Goal: Information Seeking & Learning: Learn about a topic

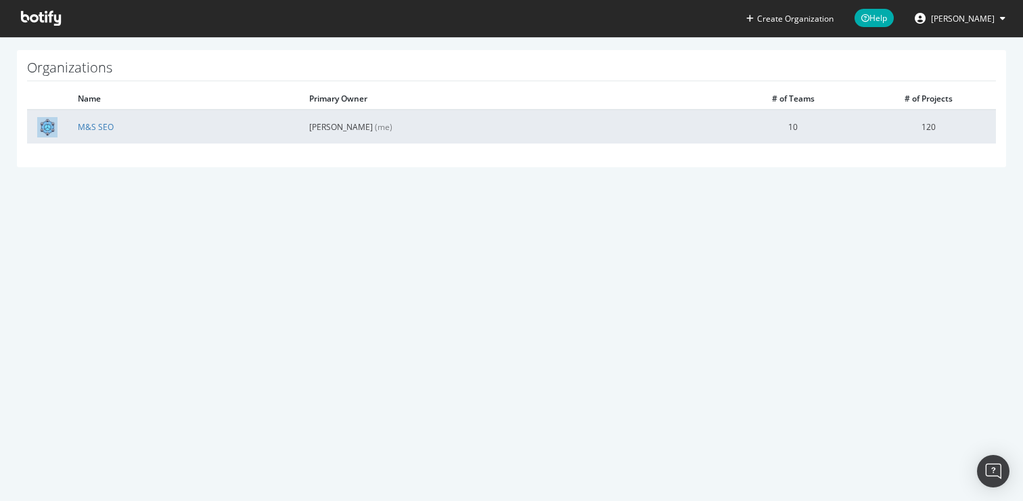
click at [126, 124] on td "M&S SEO" at bounding box center [183, 127] width 231 height 34
click at [103, 128] on link "M&S SEO" at bounding box center [96, 126] width 36 height 11
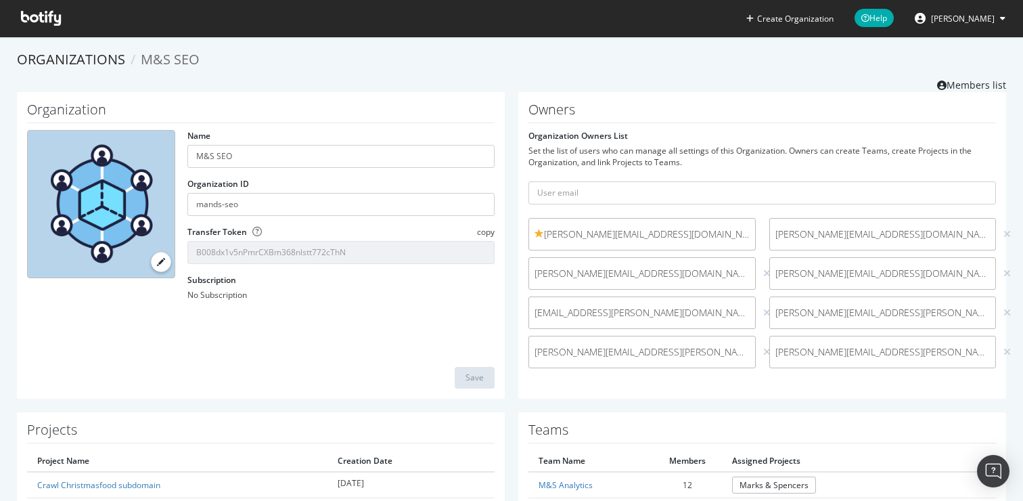
scroll to position [241, 0]
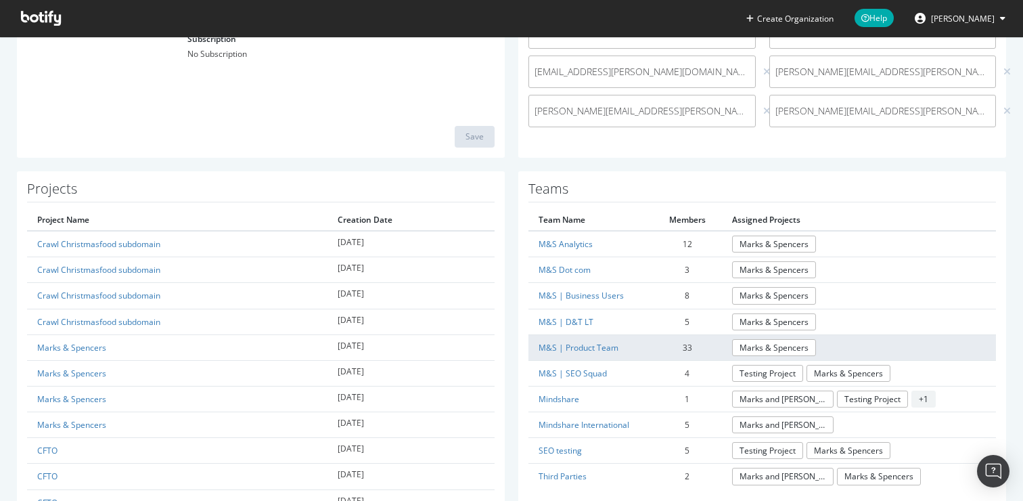
click at [573, 340] on td "M&S | Product Team" at bounding box center [590, 347] width 124 height 26
click at [576, 347] on link "M&S | Product Team" at bounding box center [578, 347] width 80 height 11
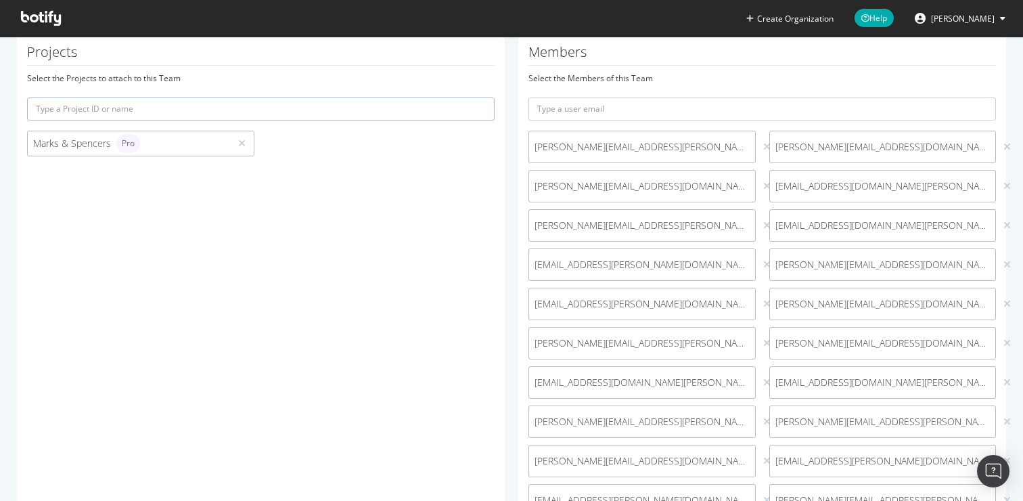
scroll to position [164, 0]
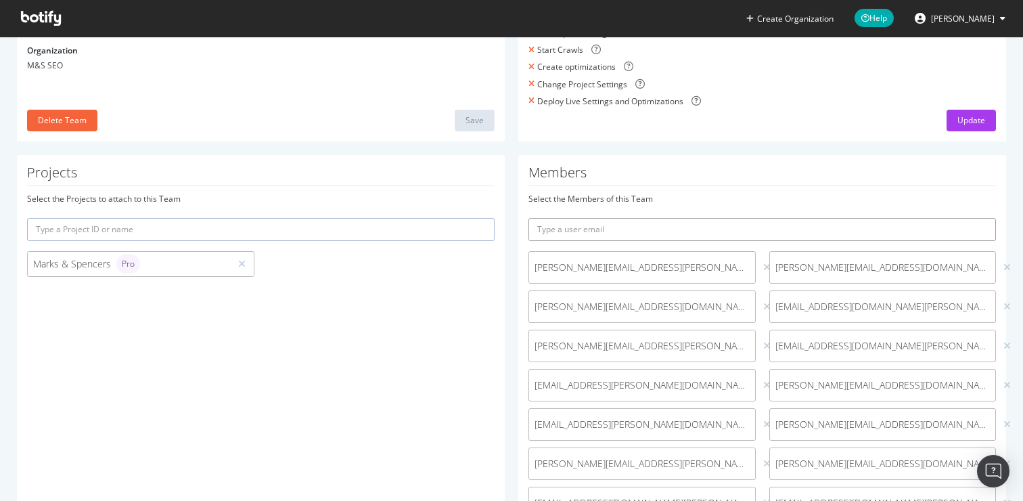
click at [628, 223] on input "text" at bounding box center [761, 229] width 467 height 23
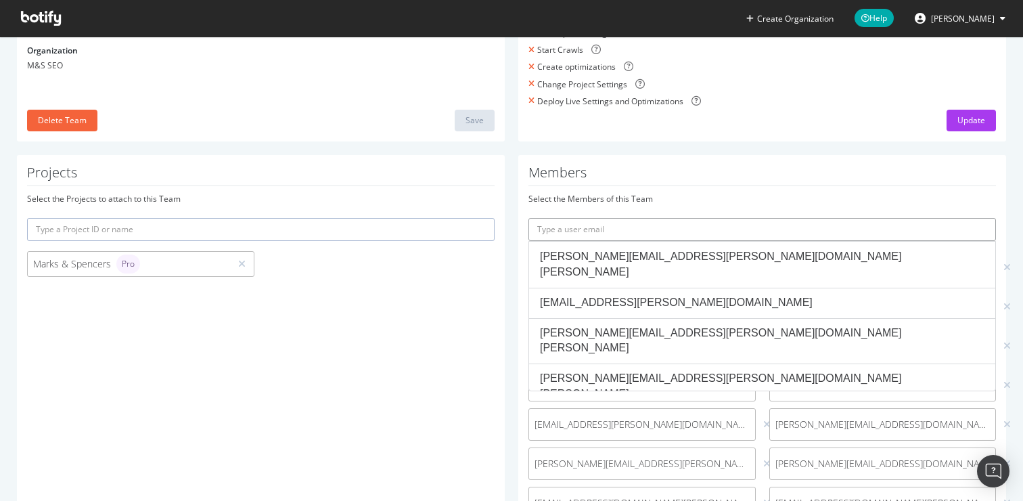
paste input "jonathan.brace@marks-and-spencer.com"
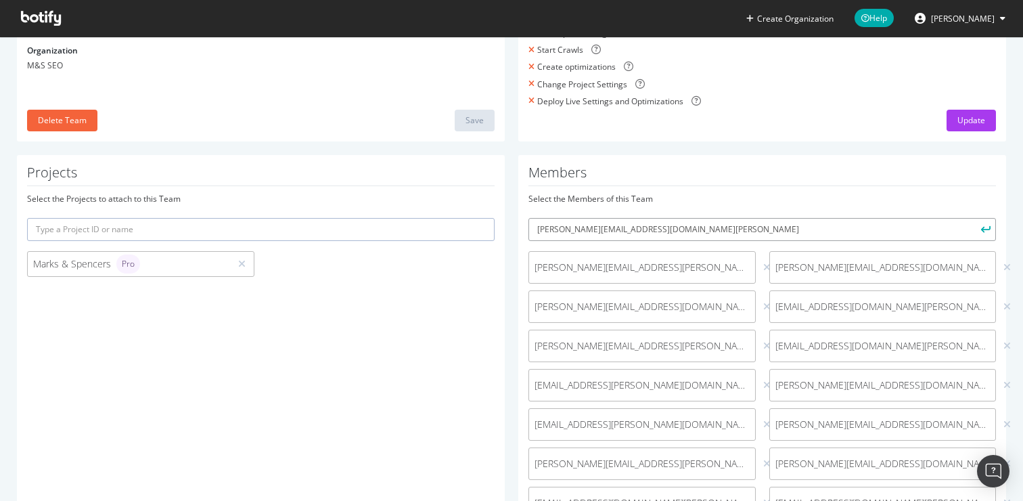
type input "jonathan.brace@marks-and-spencer.com"
click at [981, 230] on icon "submit" at bounding box center [985, 228] width 9 height 7
click at [36, 6] on span at bounding box center [41, 18] width 62 height 37
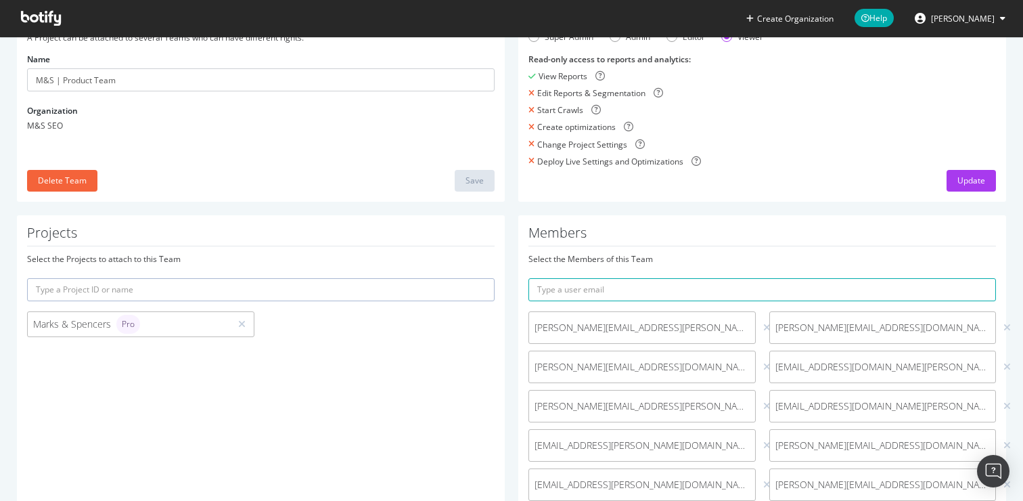
scroll to position [0, 0]
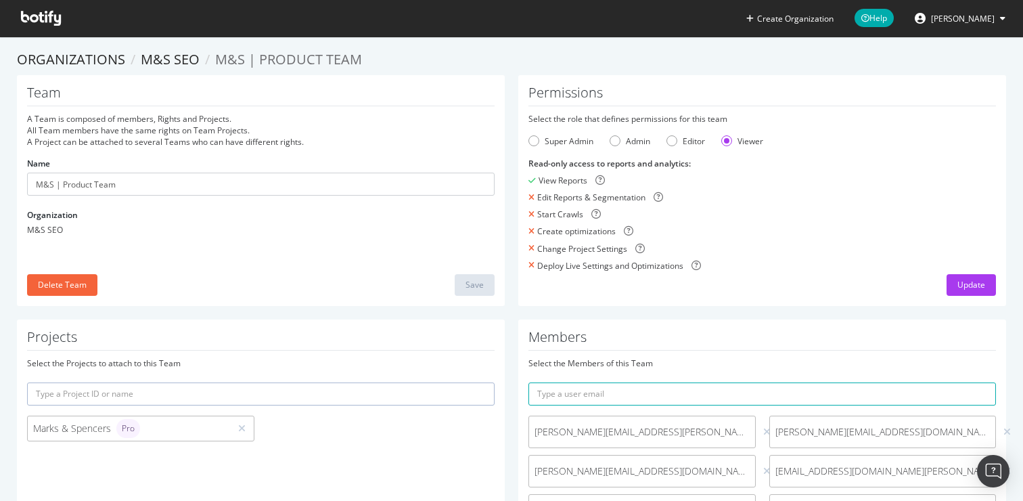
click at [45, 22] on icon at bounding box center [41, 18] width 40 height 15
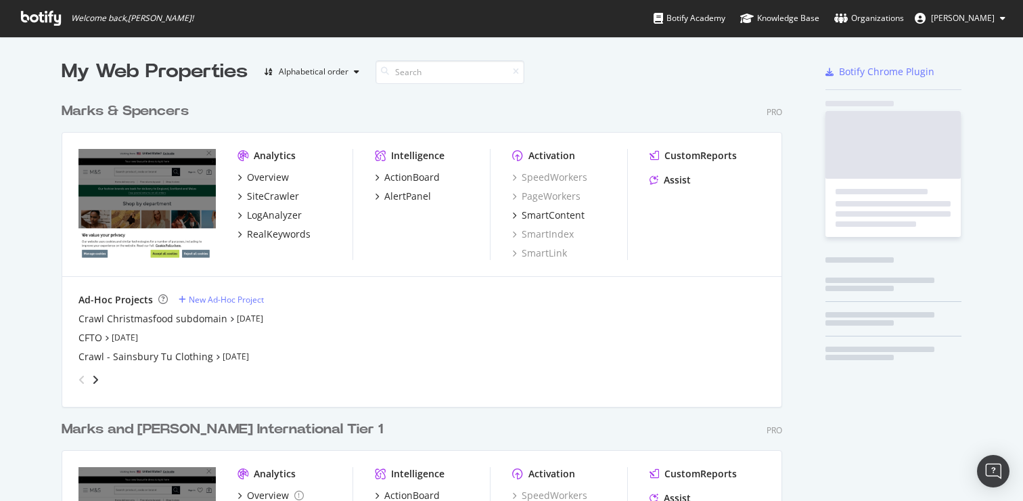
scroll to position [563, 721]
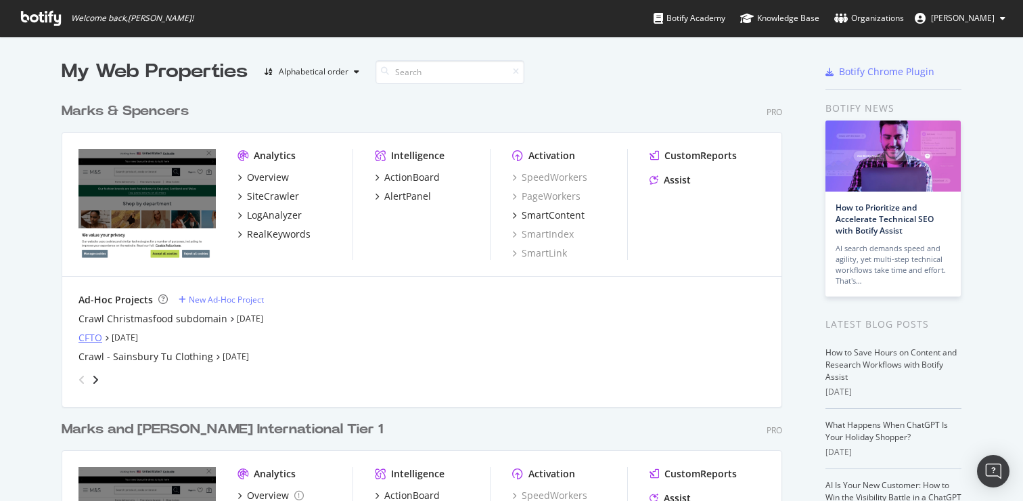
click at [91, 339] on div "CFTO" at bounding box center [90, 338] width 24 height 14
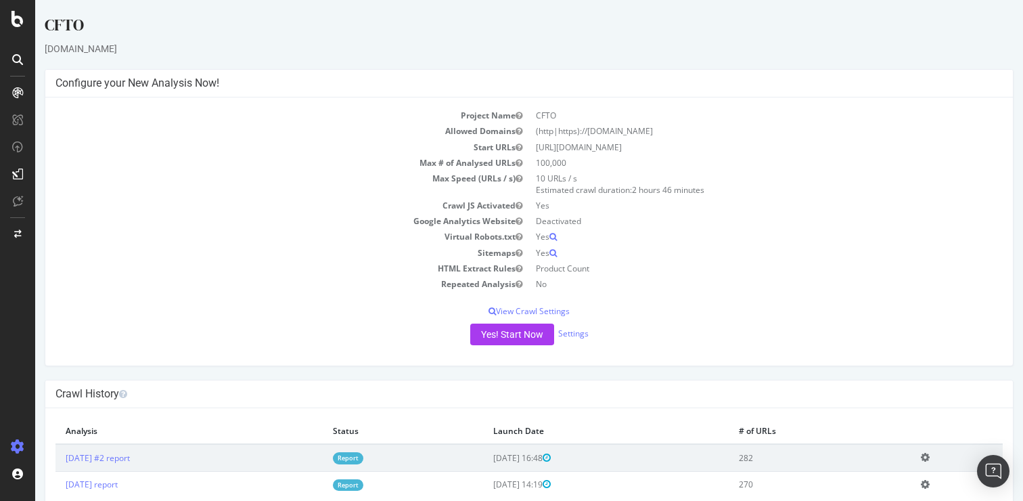
scroll to position [35, 0]
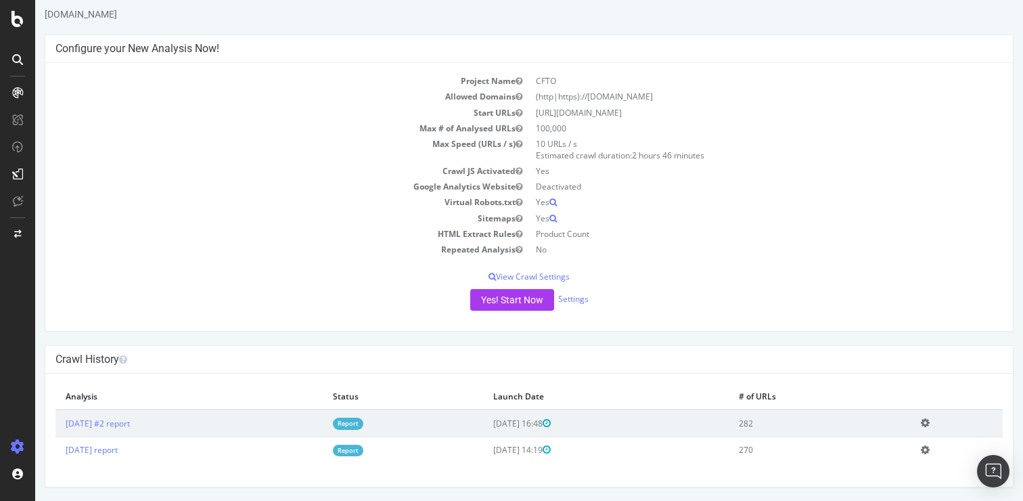
click at [147, 414] on td "2025 Sep. 16th #2 report" at bounding box center [188, 422] width 267 height 27
click at [130, 419] on link "2025 Sep. 16th #2 report" at bounding box center [98, 422] width 64 height 11
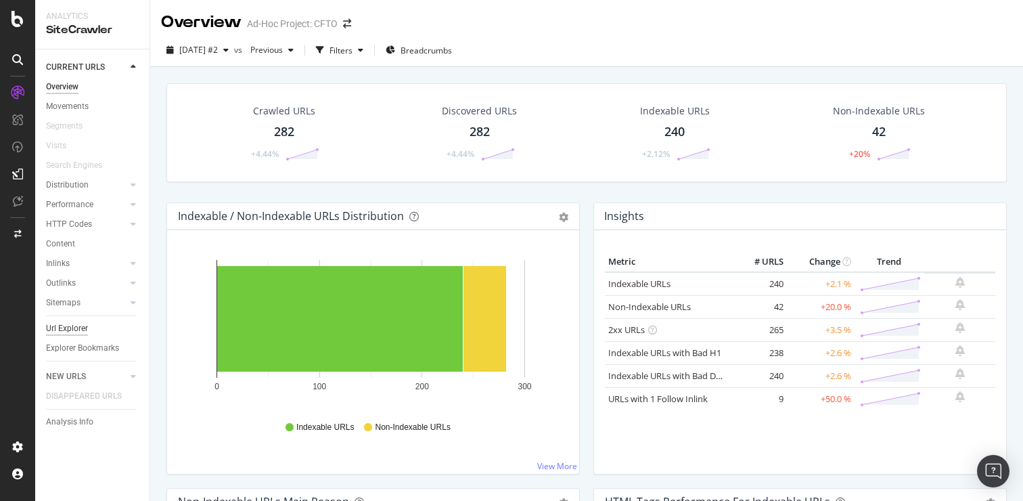
click at [60, 331] on div "Url Explorer" at bounding box center [67, 328] width 42 height 14
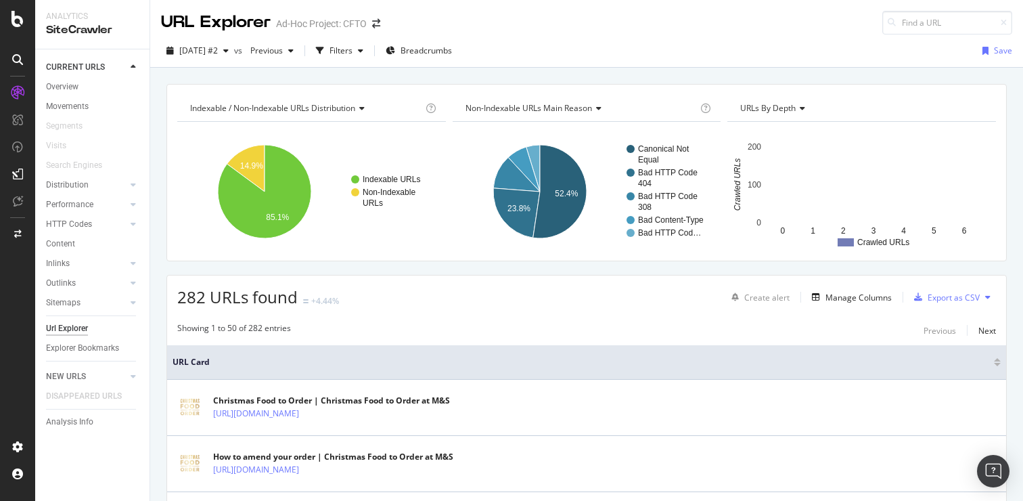
scroll to position [241, 0]
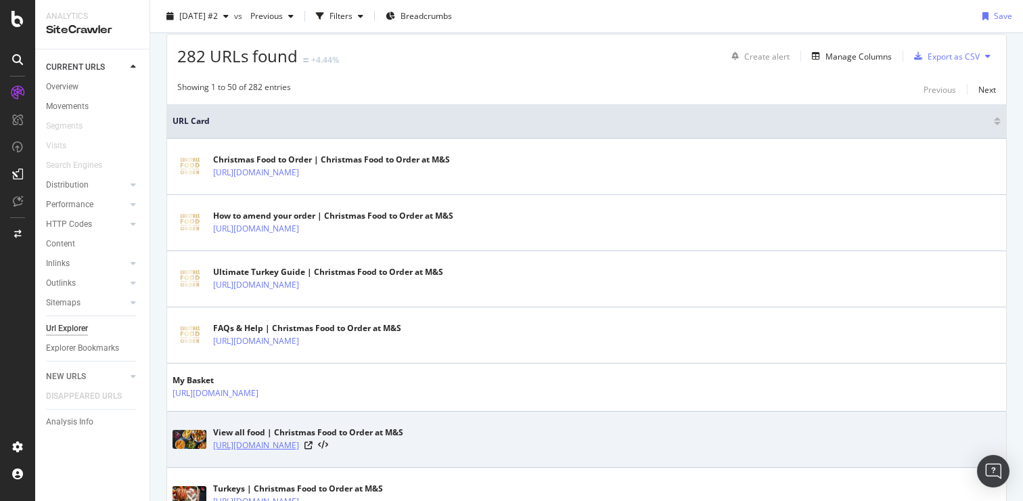
click at [299, 452] on link "[URL][DOMAIN_NAME]" at bounding box center [256, 445] width 86 height 14
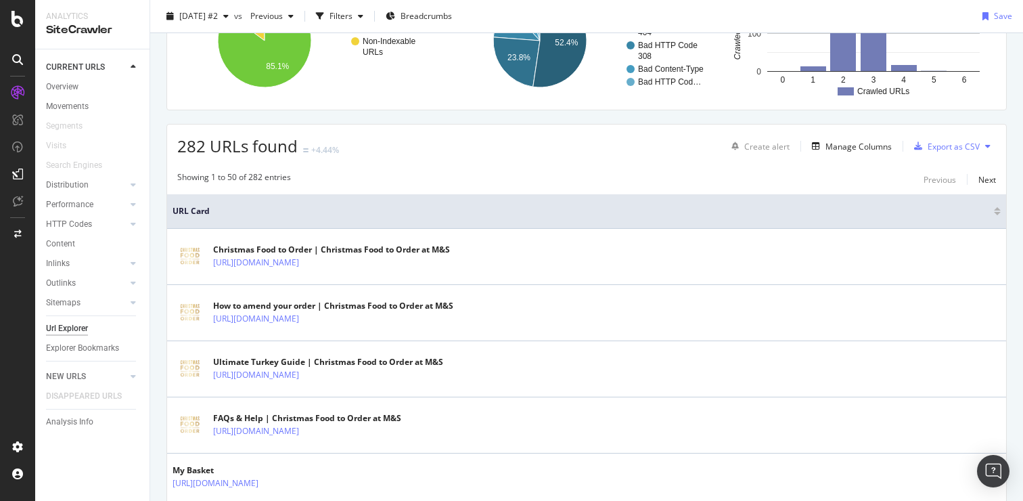
scroll to position [0, 0]
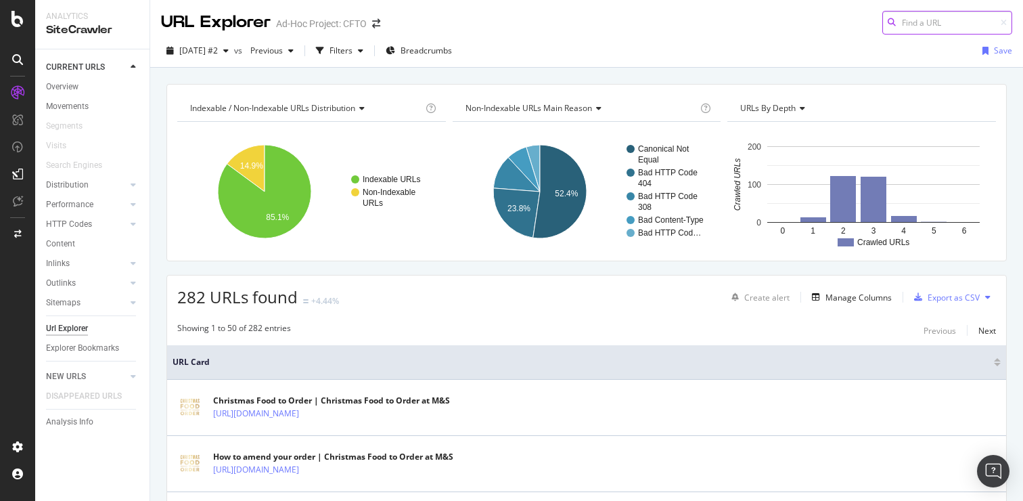
click at [932, 24] on input at bounding box center [947, 23] width 130 height 24
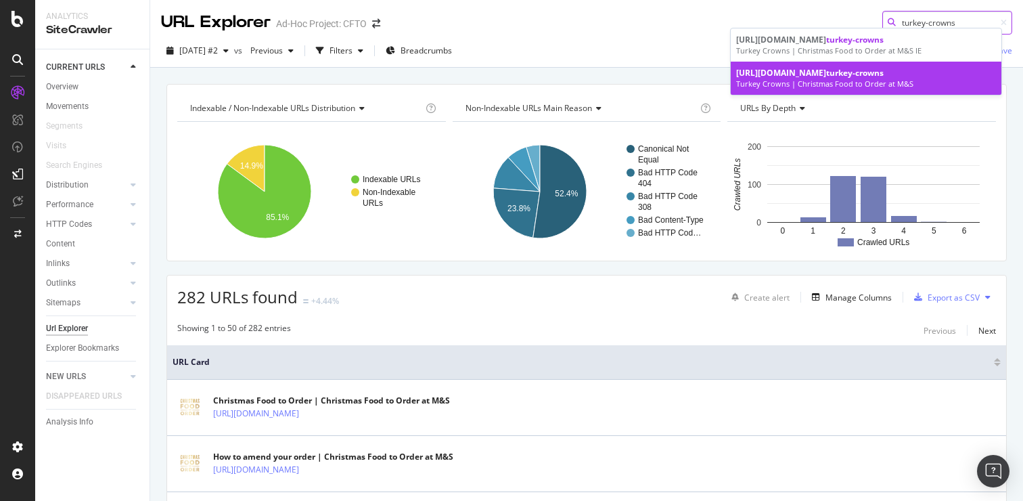
type input "turkey-crowns"
click at [908, 78] on div "https://christmasfood.marksandspencer.com/l/turkeys/ turkey-crowns" at bounding box center [866, 72] width 260 height 11
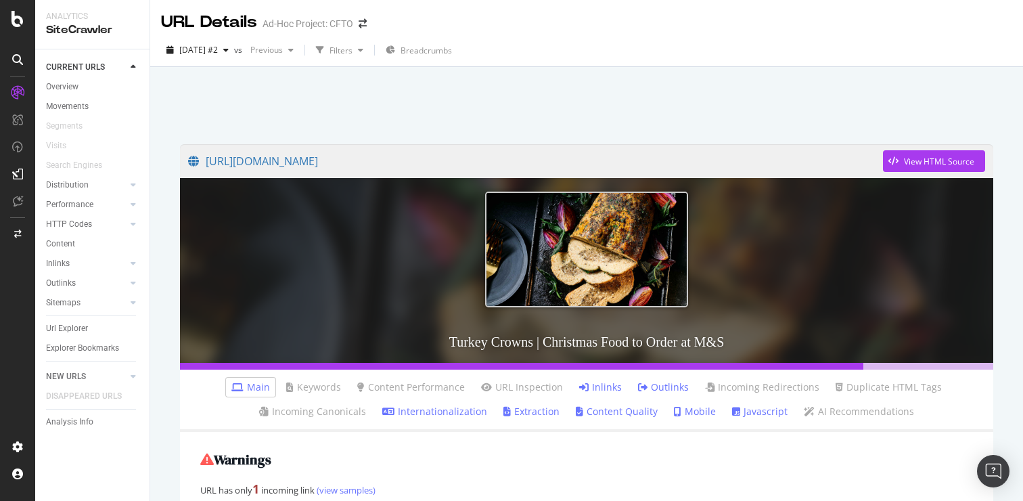
click at [592, 389] on link "Inlinks" at bounding box center [600, 387] width 43 height 14
click at [636, 131] on div "https://christmasfood.marksandspencer.com/l/turkeys/turkey-crowns View HTML Sou…" at bounding box center [586, 428] width 840 height 595
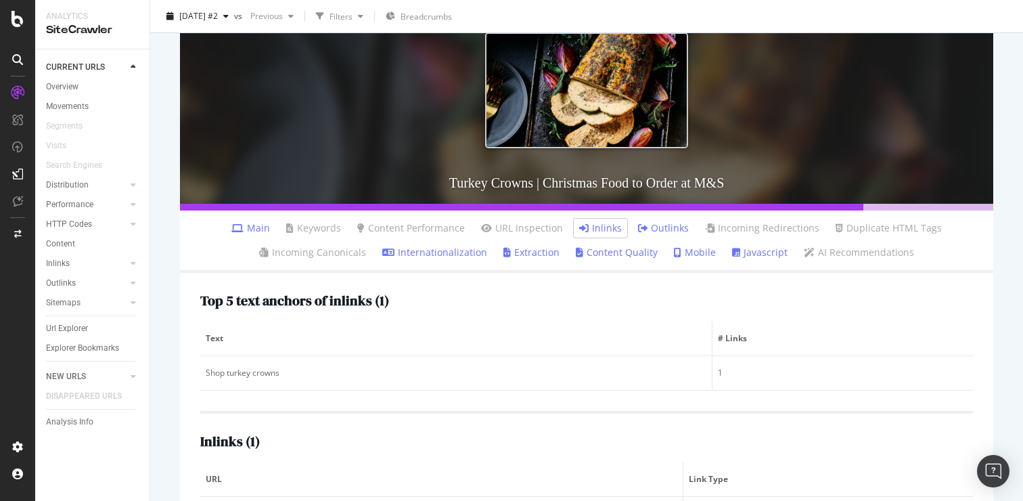
scroll to position [225, 0]
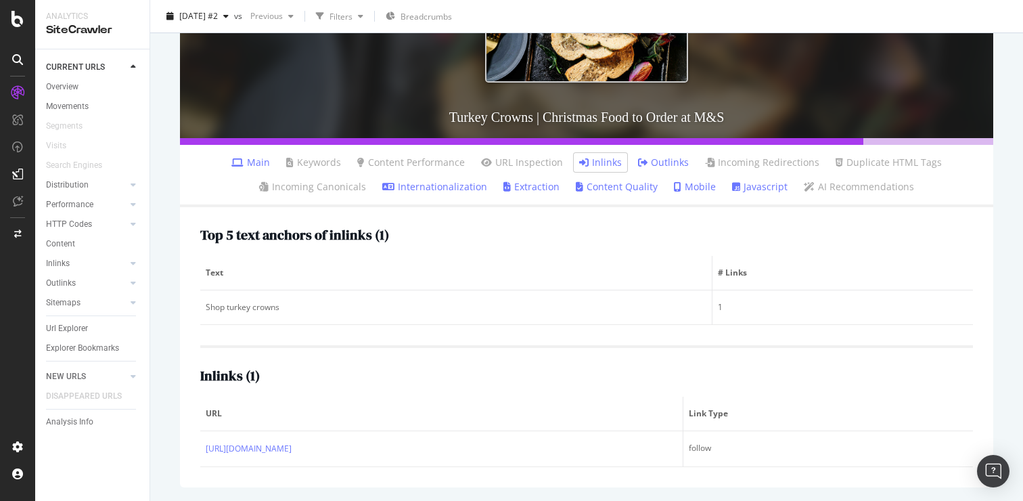
click at [829, 20] on div "2025 Sep. 16th #2 vs Previous Filters Breadcrumbs" at bounding box center [586, 18] width 873 height 27
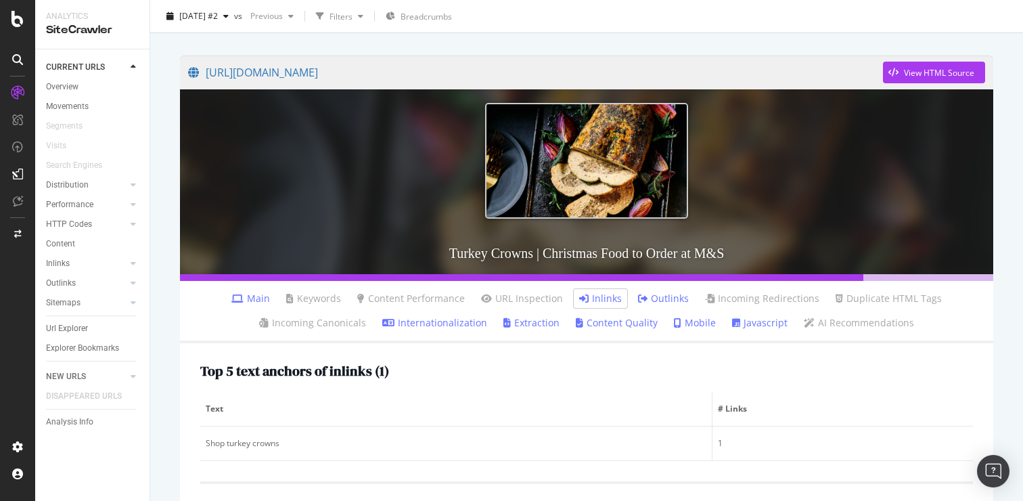
scroll to position [0, 0]
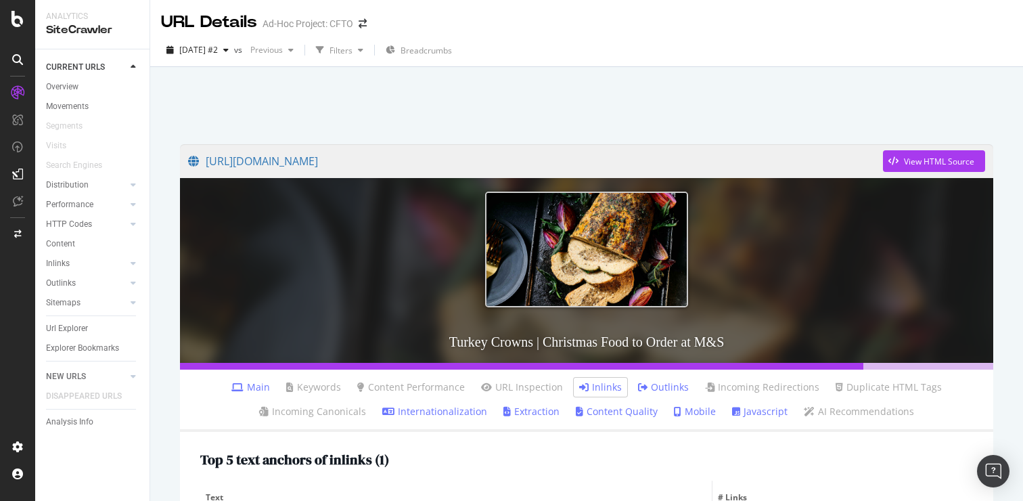
click at [27, 61] on div at bounding box center [18, 60] width 22 height 22
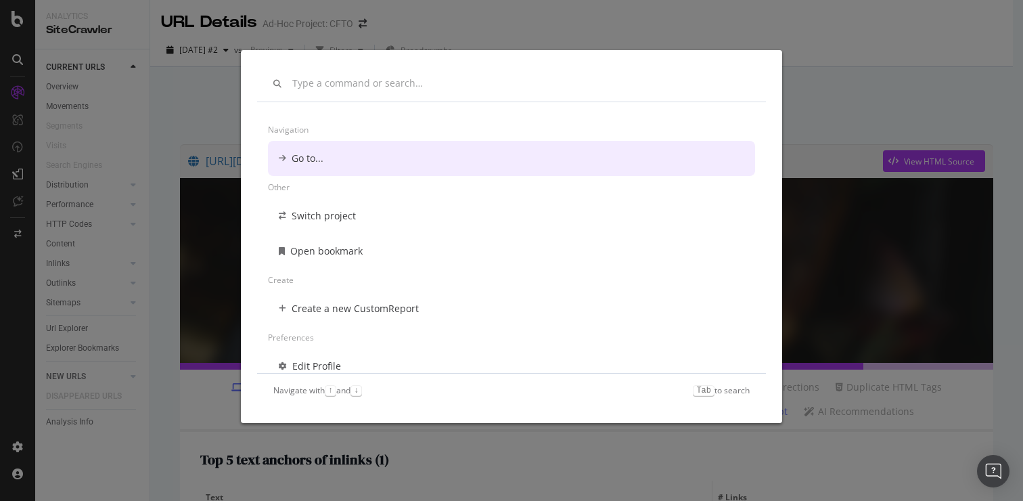
click at [38, 55] on div "Navigation Go to... Other Switch project Open bookmark Create Create a new Cust…" at bounding box center [511, 250] width 1023 height 501
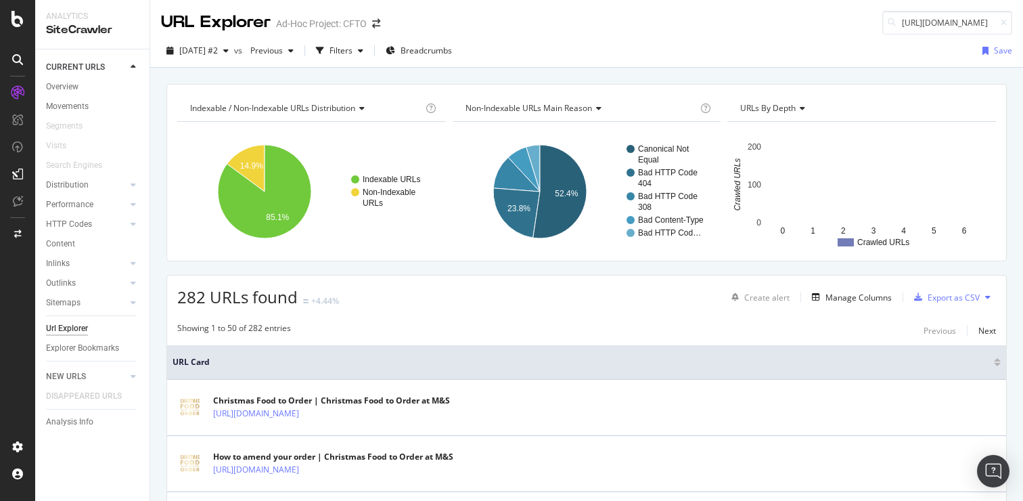
scroll to position [0, 425]
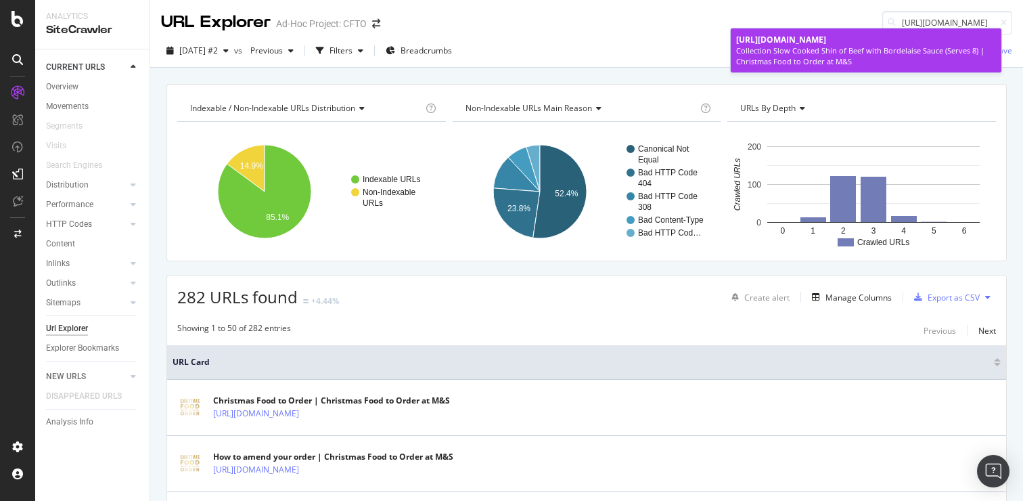
type input "https://christmasfood.marksandspencer.com/collection-slow-cooked-british-shin-o…"
click at [826, 45] on span "https://christmasfood.marksandspencer.com/collection-slow-cooked-british-shin-o…" at bounding box center [781, 39] width 90 height 11
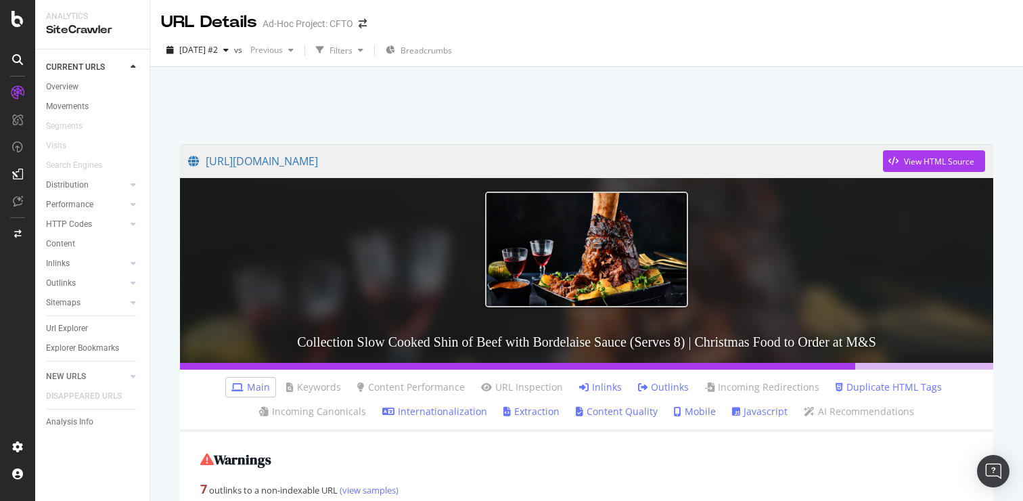
click at [600, 388] on link "Inlinks" at bounding box center [600, 387] width 43 height 14
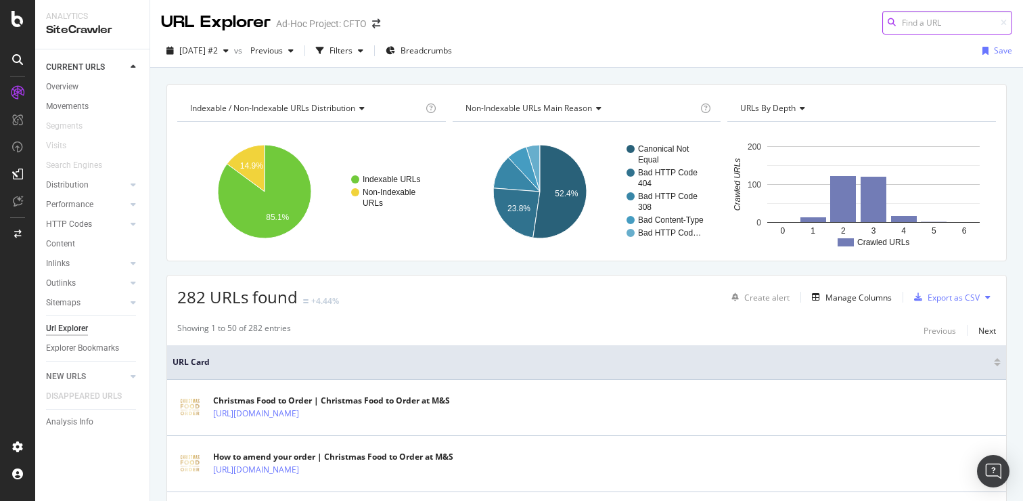
paste input "[URL][DOMAIN_NAME]"
type input "[URL][DOMAIN_NAME]"
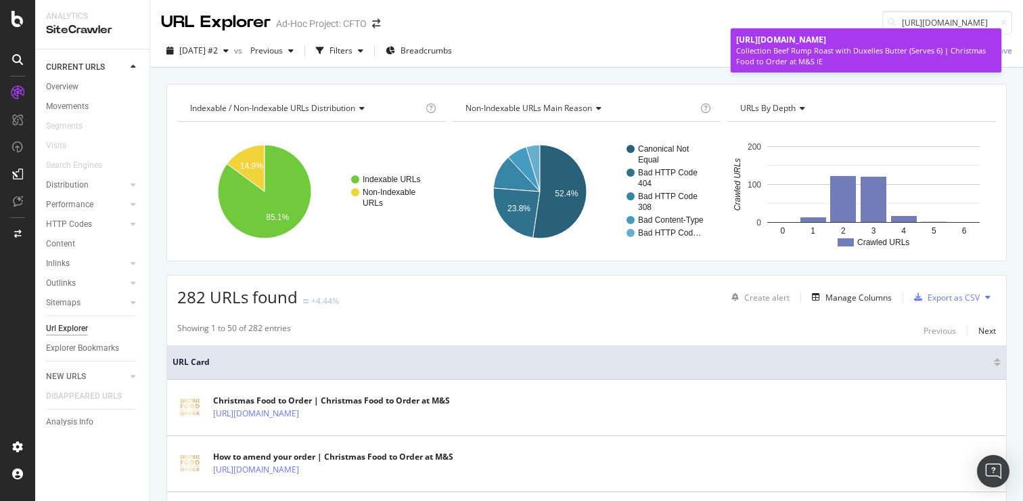
scroll to position [0, 0]
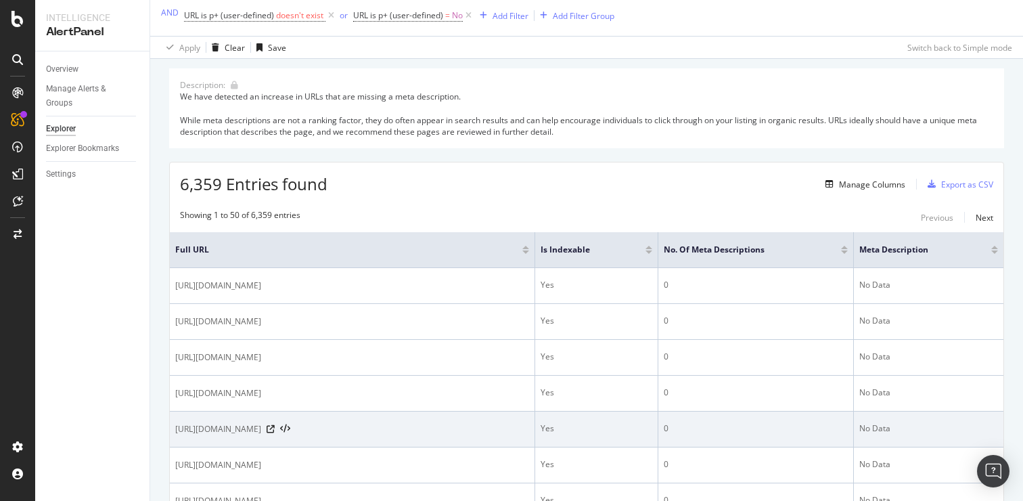
scroll to position [241, 0]
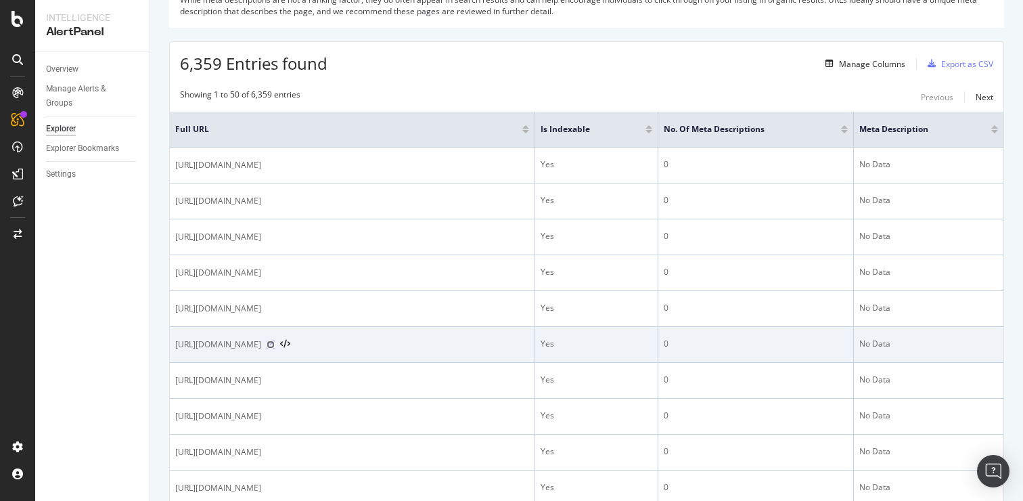
click at [275, 345] on icon at bounding box center [270, 344] width 8 height 8
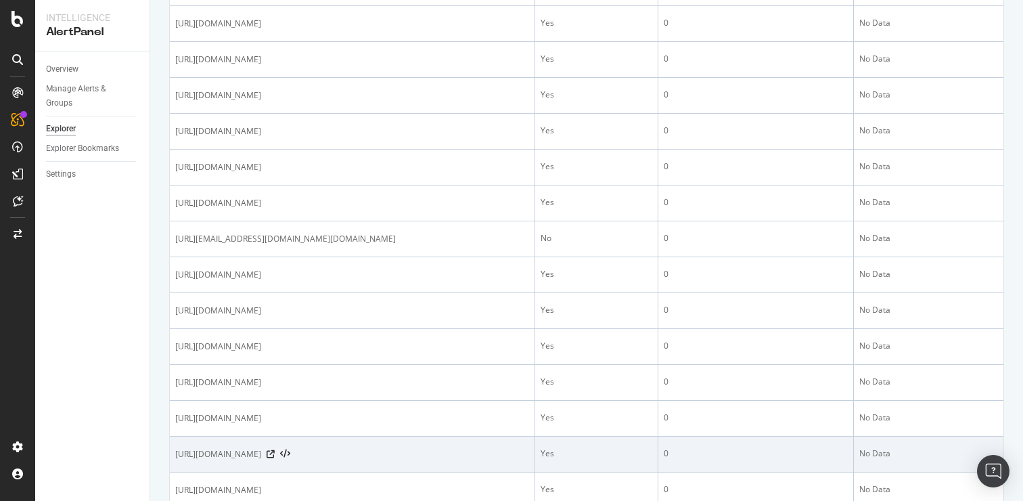
scroll to position [1786, 0]
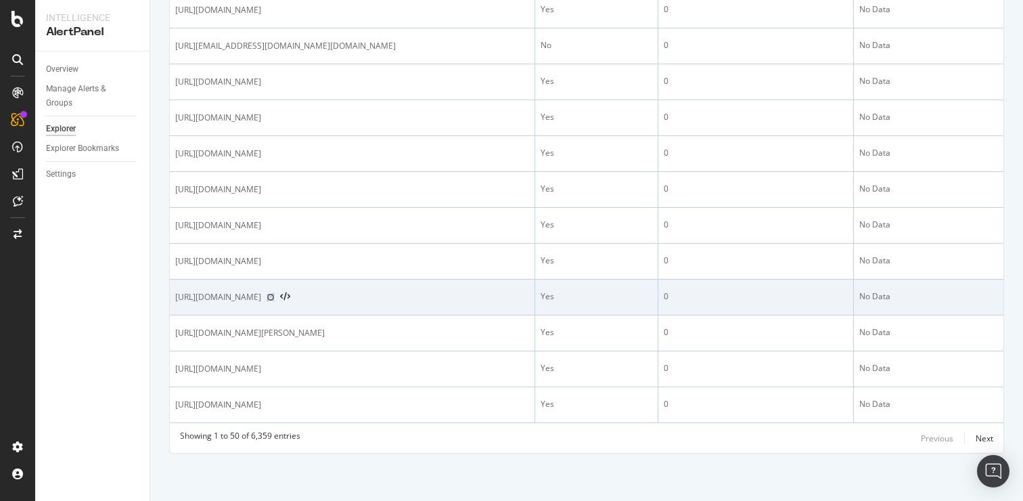
click at [275, 296] on icon at bounding box center [270, 297] width 8 height 8
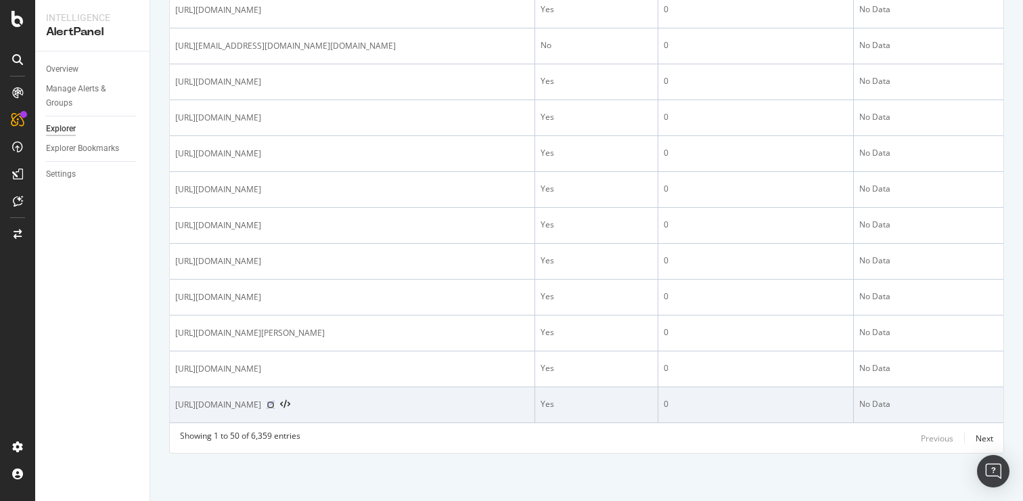
click at [275, 406] on icon at bounding box center [270, 404] width 8 height 8
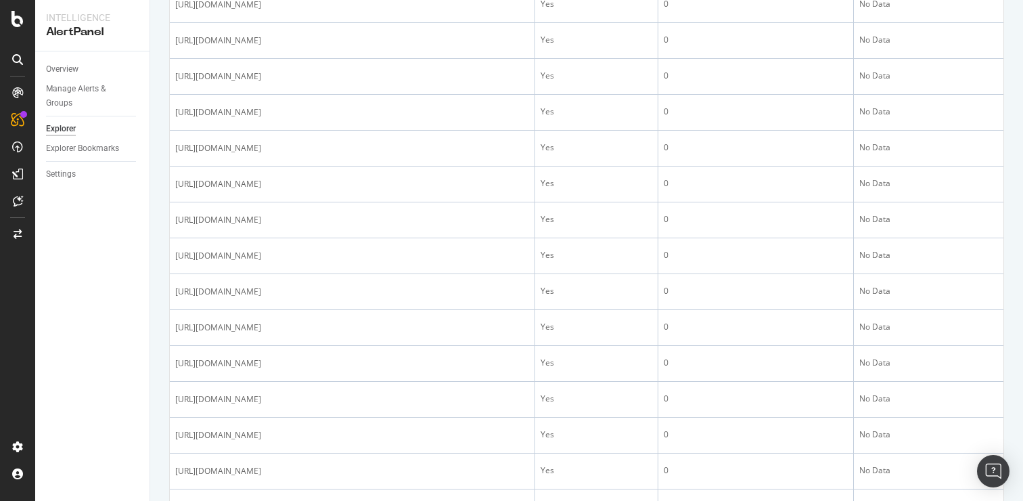
scroll to position [0, 0]
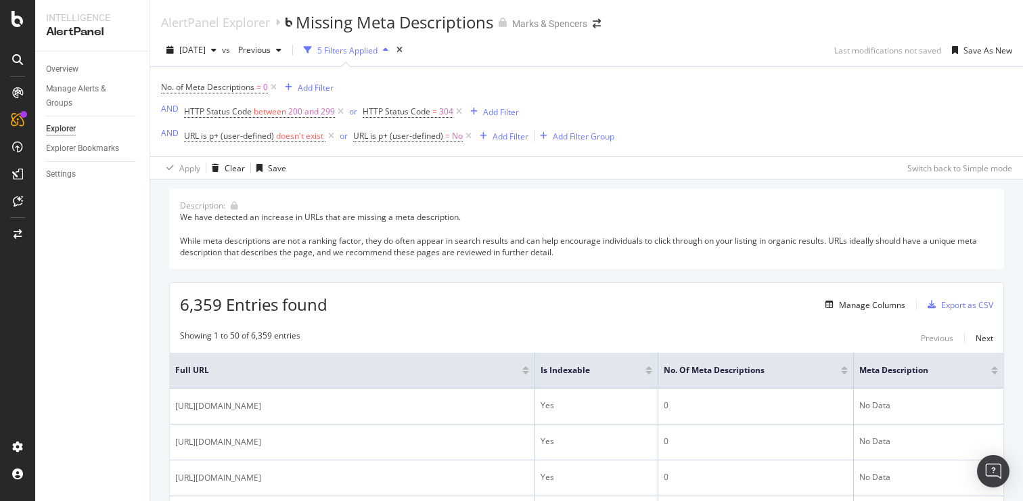
click at [415, 242] on div "We have detected an increase in URLs that are missing a meta description. While…" at bounding box center [586, 234] width 813 height 47
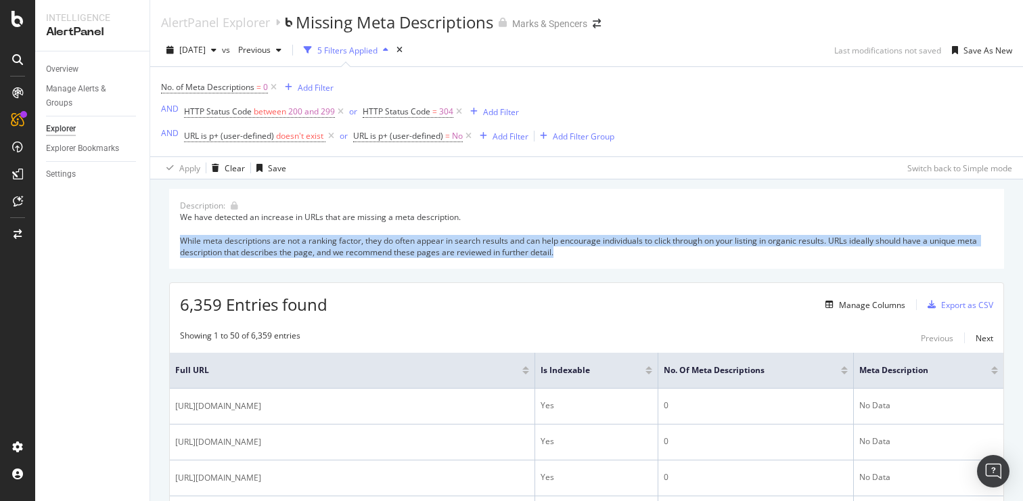
click at [415, 242] on div "We have detected an increase in URLs that are missing a meta description. While…" at bounding box center [586, 234] width 813 height 47
click at [439, 259] on div "Description: We have detected an increase in URLs that are missing a meta descr…" at bounding box center [586, 229] width 835 height 80
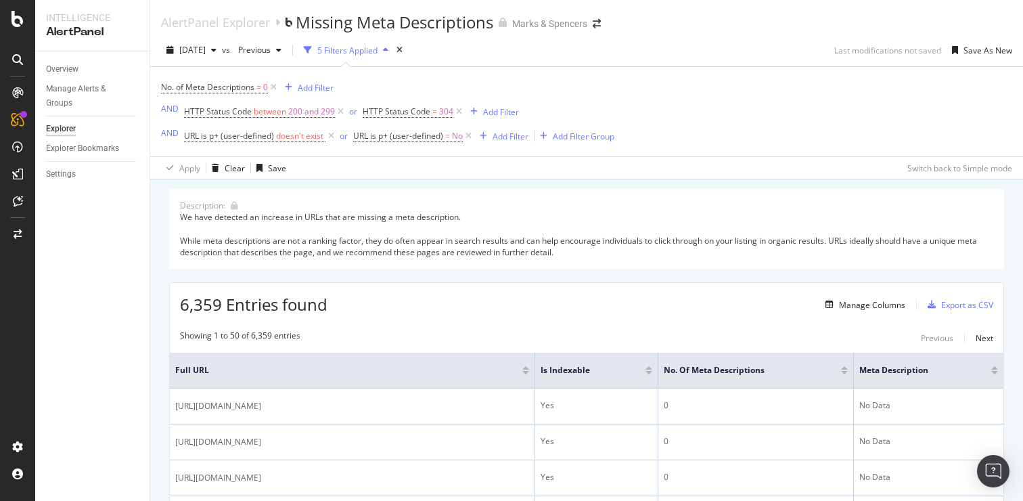
scroll to position [301, 0]
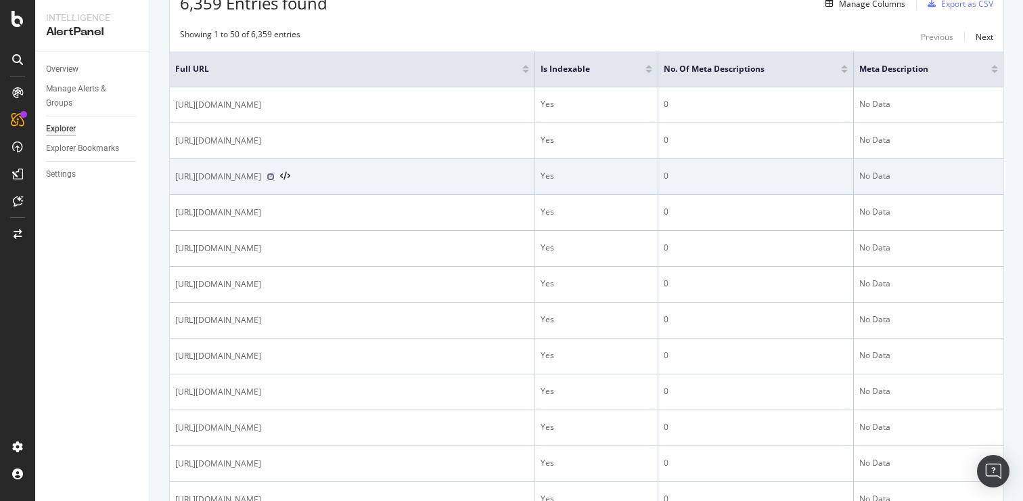
click at [275, 177] on icon at bounding box center [270, 176] width 8 height 8
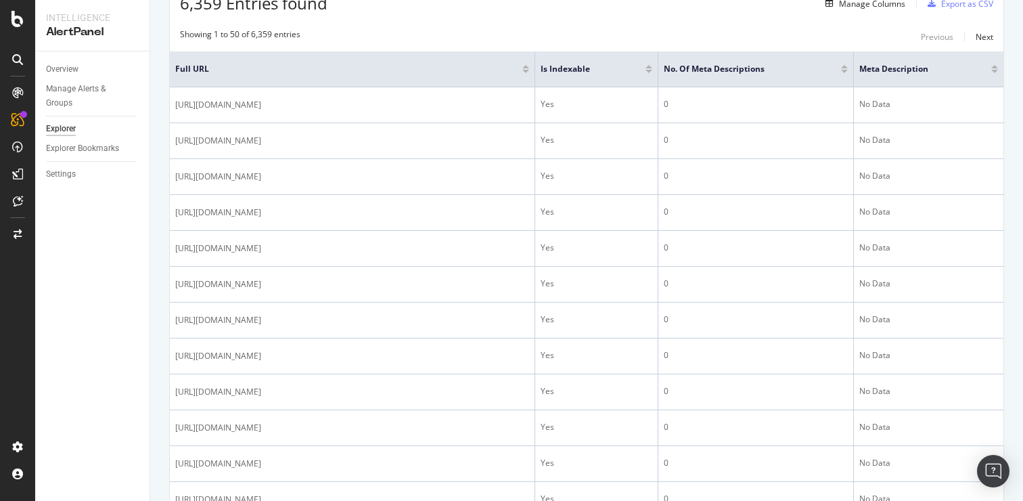
scroll to position [60, 0]
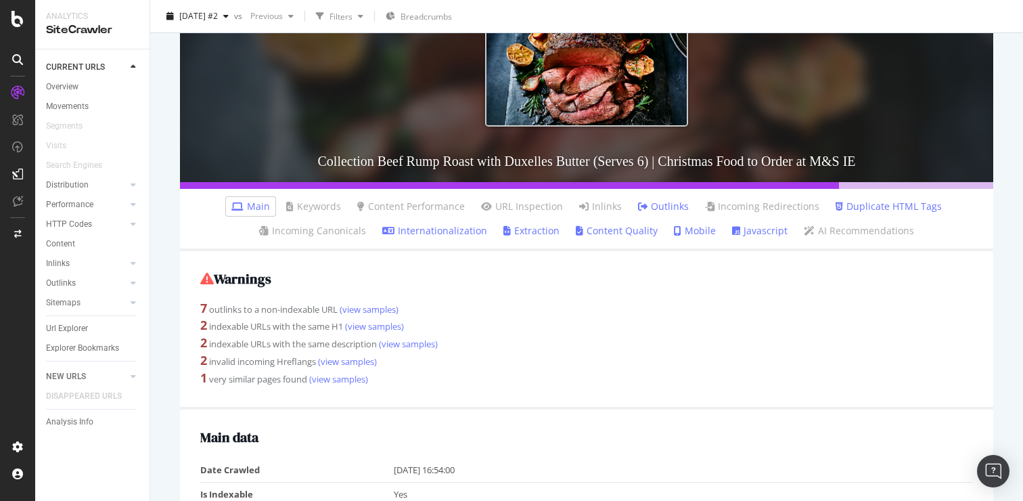
scroll to position [120, 0]
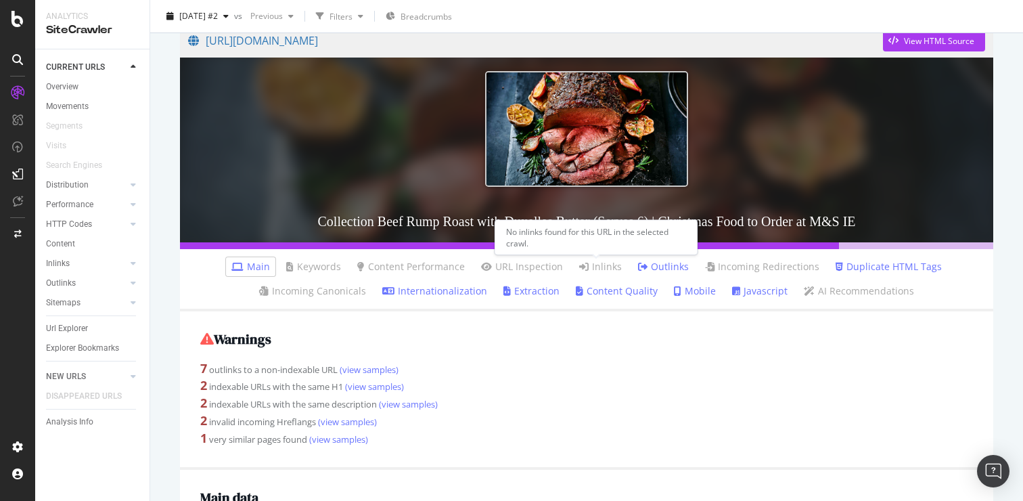
click at [580, 262] on icon at bounding box center [583, 266] width 9 height 9
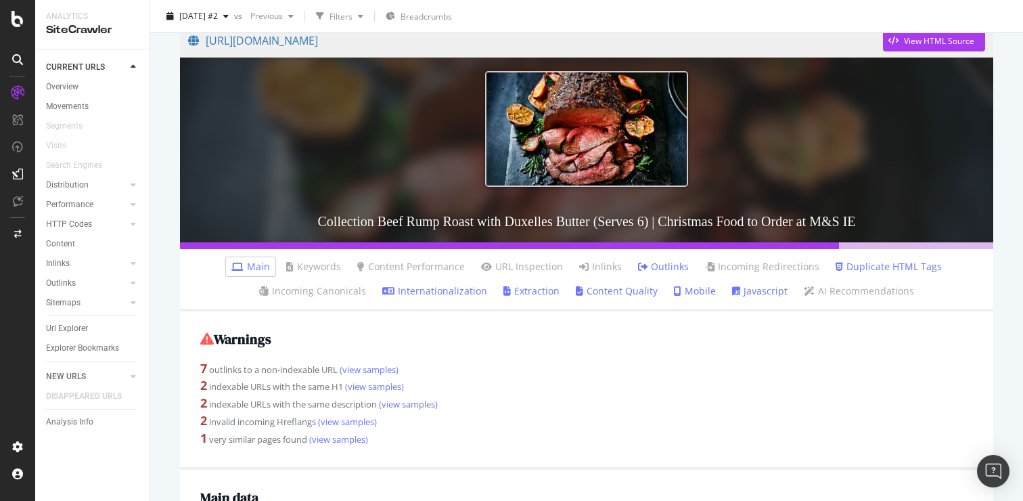
click at [563, 361] on div "7 outlinks to a non-indexable URL (view samples)" at bounding box center [586, 369] width 772 height 18
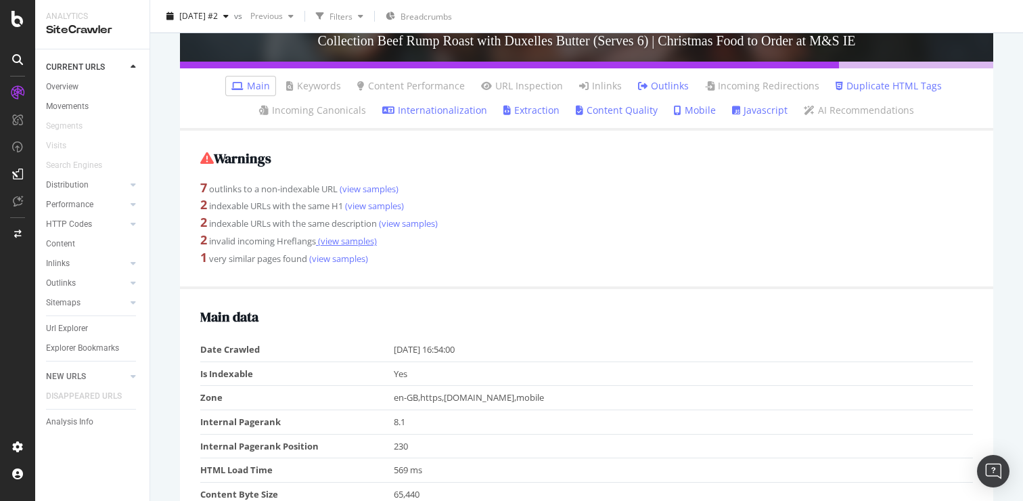
scroll to position [361, 0]
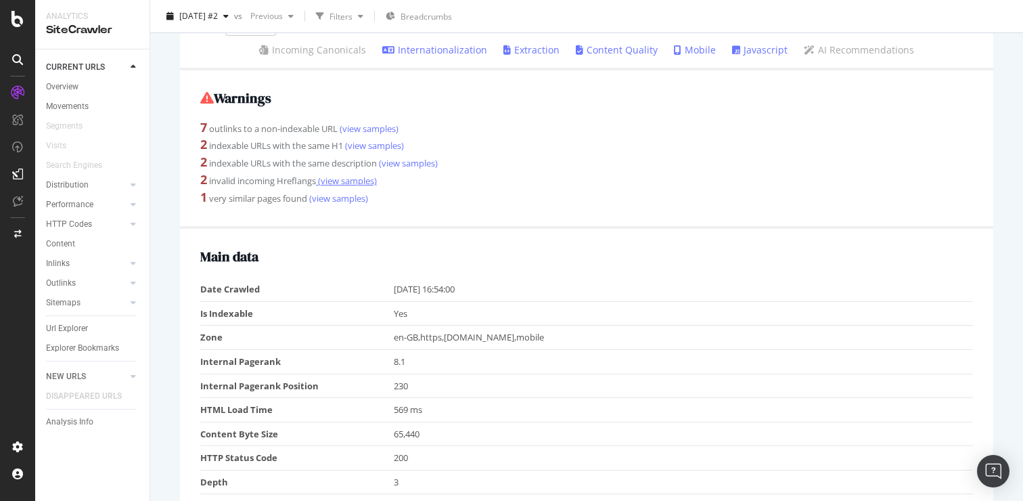
click at [343, 183] on link "(view samples)" at bounding box center [346, 181] width 61 height 12
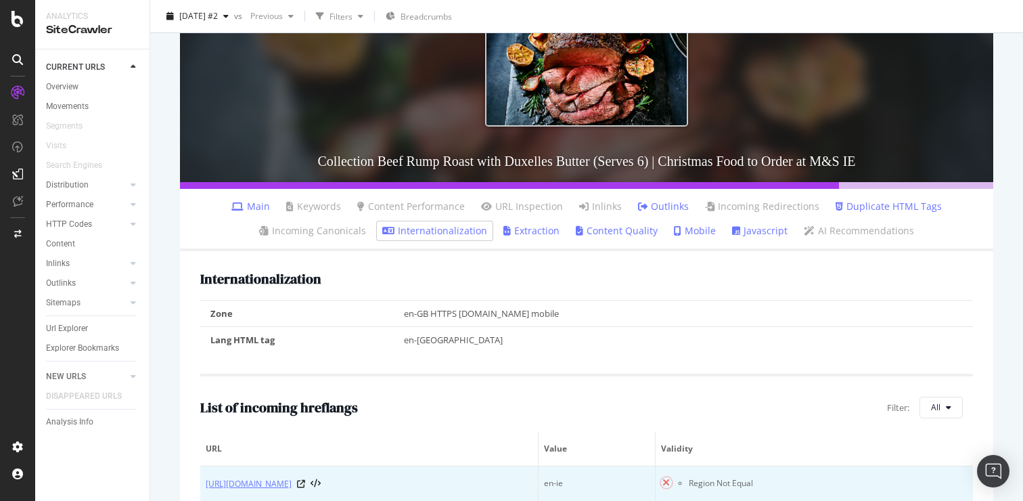
scroll to position [482, 0]
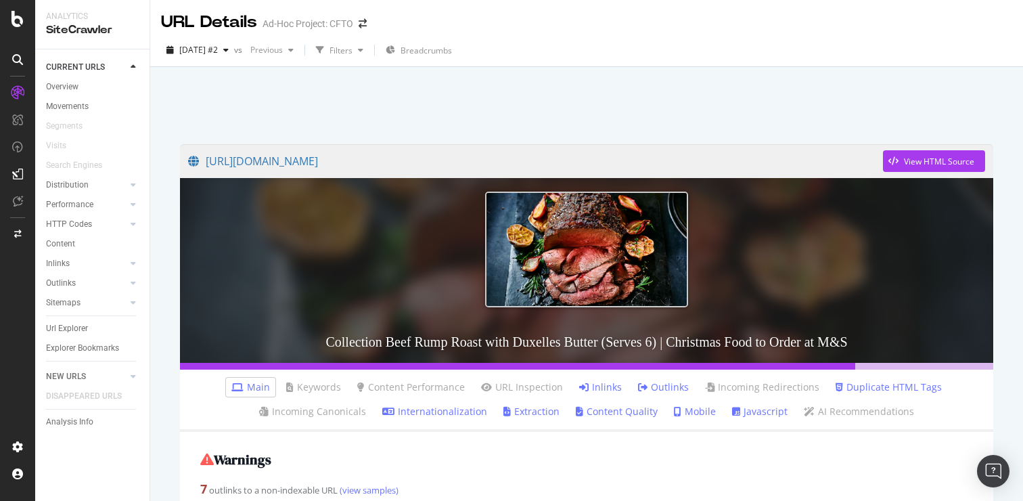
scroll to position [120, 0]
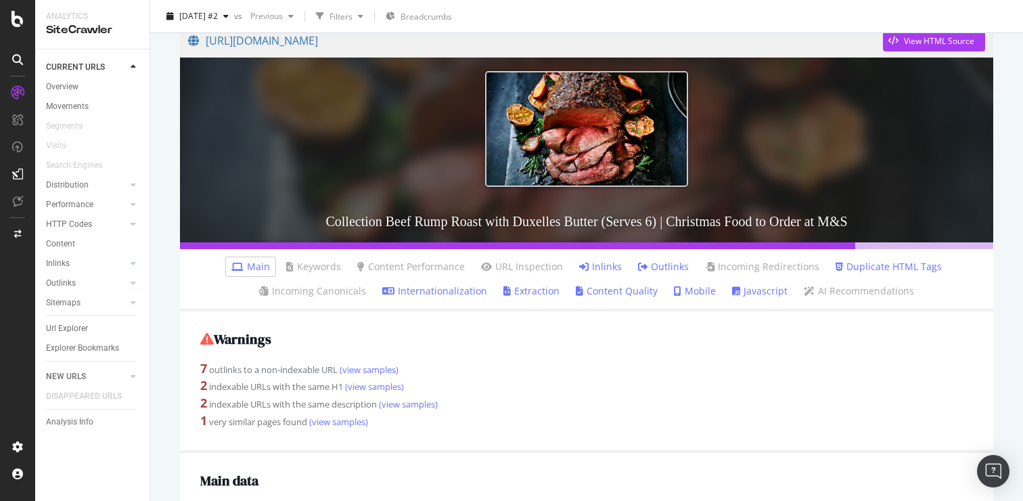
click at [582, 270] on icon at bounding box center [583, 266] width 9 height 9
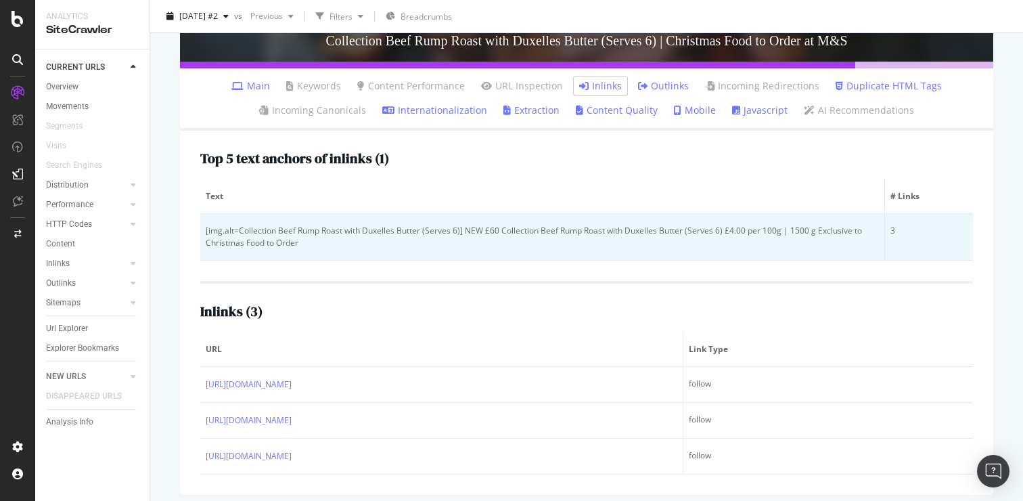
scroll to position [309, 0]
